Goal: Navigation & Orientation: Find specific page/section

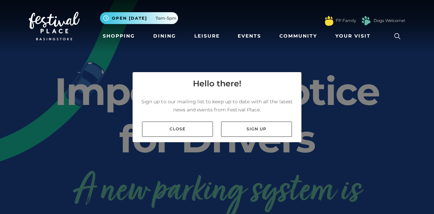
click at [199, 137] on link "Close" at bounding box center [177, 129] width 71 height 15
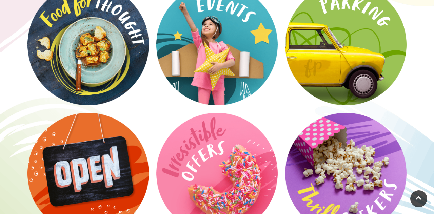
scroll to position [912, 0]
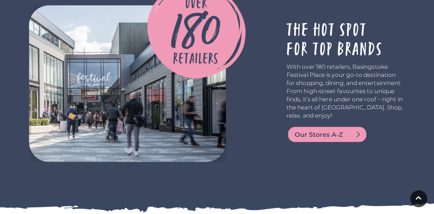
click at [342, 135] on span "Our Stores A-Z" at bounding box center [334, 134] width 81 height 9
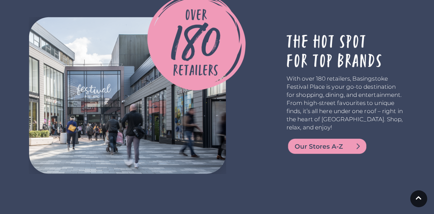
scroll to position [0, 0]
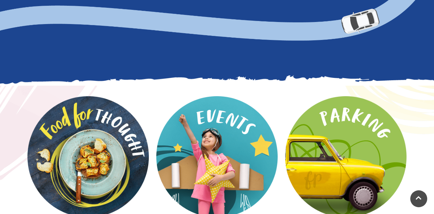
click at [0, 0] on video at bounding box center [0, 0] width 0 height 0
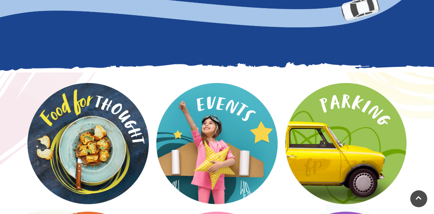
scroll to position [815, 0]
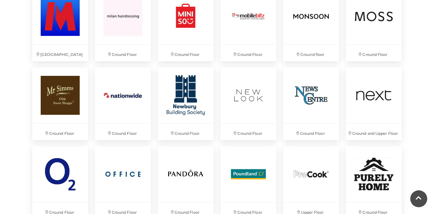
scroll to position [1234, 0]
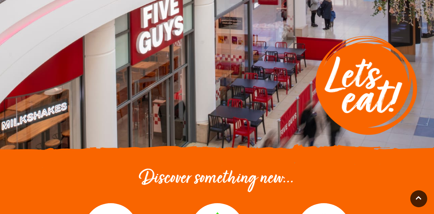
scroll to position [76, 0]
